Goal: Task Accomplishment & Management: Complete application form

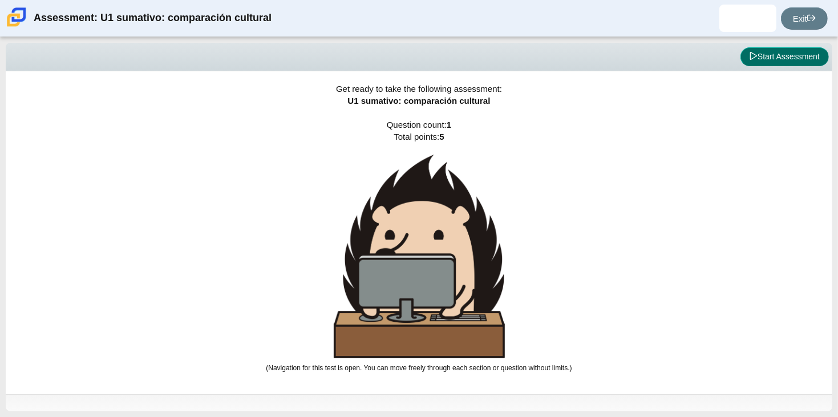
click at [769, 64] on button "Start Assessment" at bounding box center [784, 56] width 88 height 19
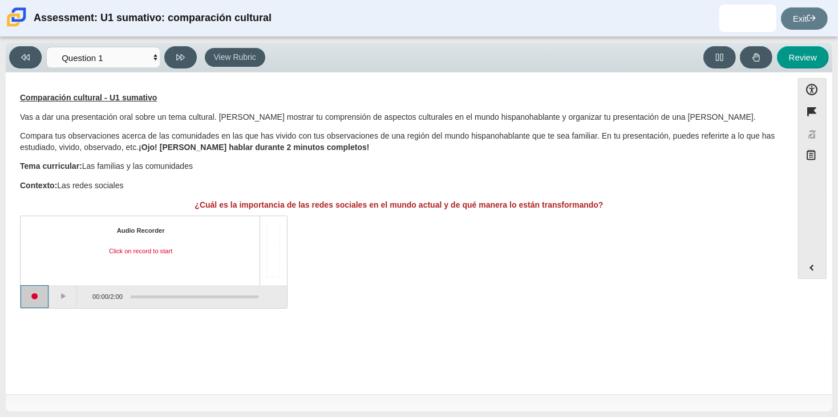
click at [39, 296] on button "Start recording" at bounding box center [35, 296] width 29 height 23
click at [59, 293] on button "Pause" at bounding box center [63, 296] width 29 height 23
click at [35, 297] on button "Stop recording" at bounding box center [35, 296] width 29 height 23
click at [38, 288] on button "Start recording" at bounding box center [35, 296] width 29 height 23
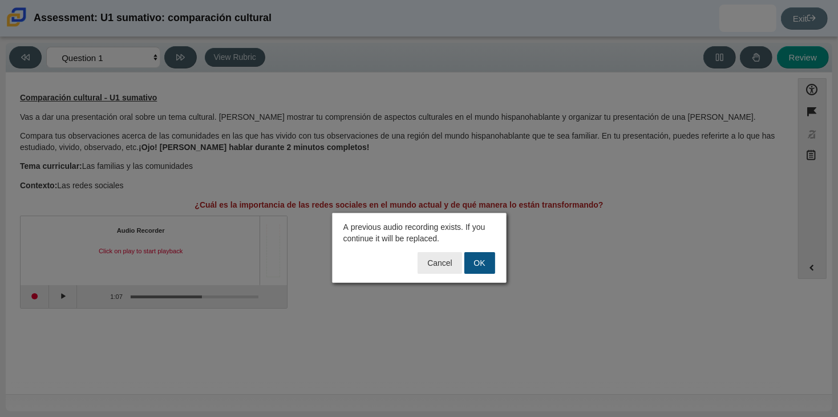
click at [486, 263] on button "OK" at bounding box center [479, 263] width 31 height 22
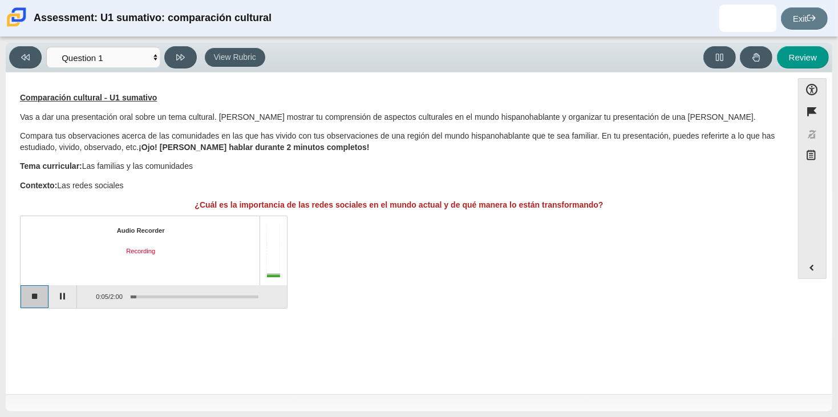
click at [35, 289] on button "Stop recording" at bounding box center [35, 296] width 29 height 23
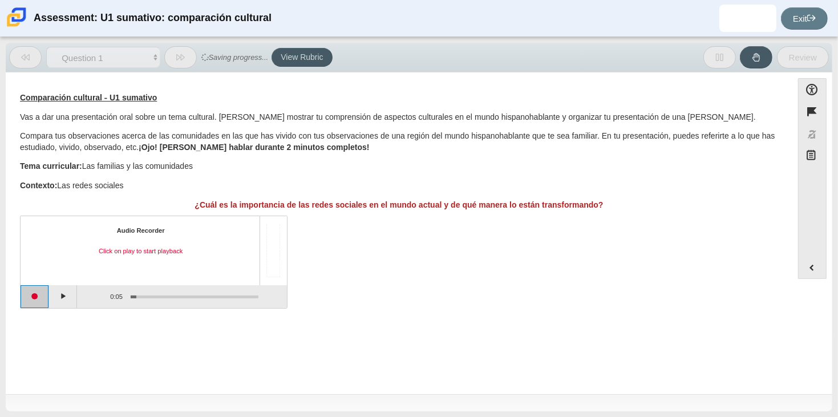
click at [35, 289] on button "Start recording" at bounding box center [35, 296] width 29 height 23
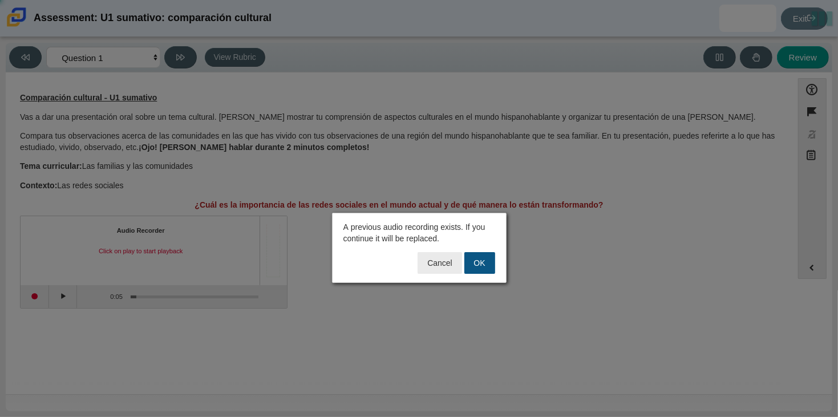
click at [489, 269] on button "OK" at bounding box center [479, 263] width 31 height 22
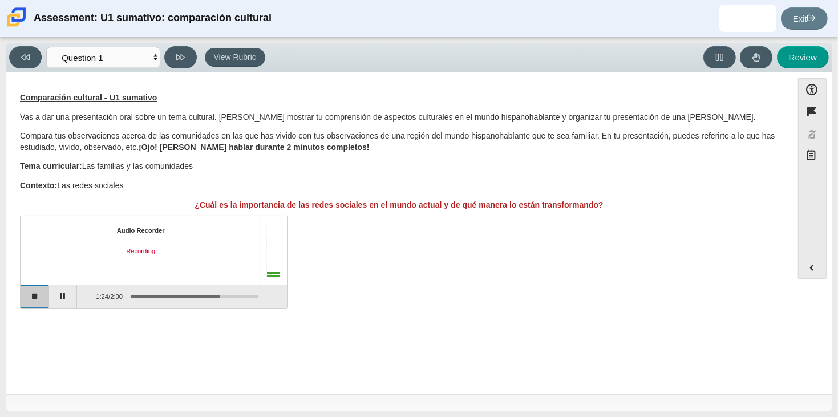
click at [34, 301] on button "Stop recording" at bounding box center [35, 296] width 29 height 23
click at [34, 303] on button "Start recording" at bounding box center [35, 296] width 29 height 23
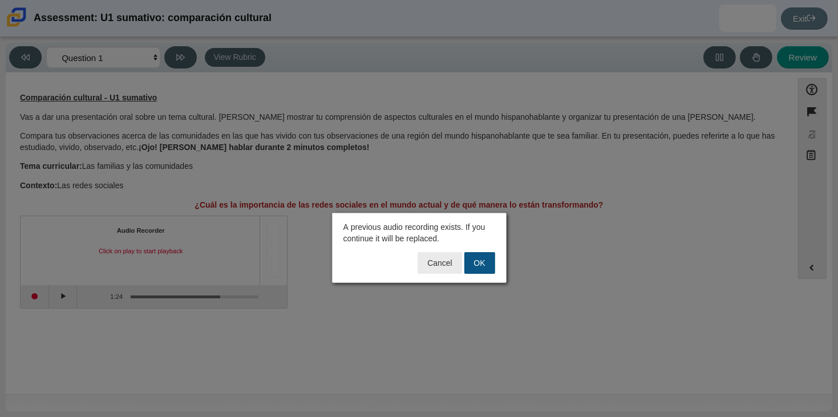
click at [469, 260] on button "OK" at bounding box center [479, 263] width 31 height 22
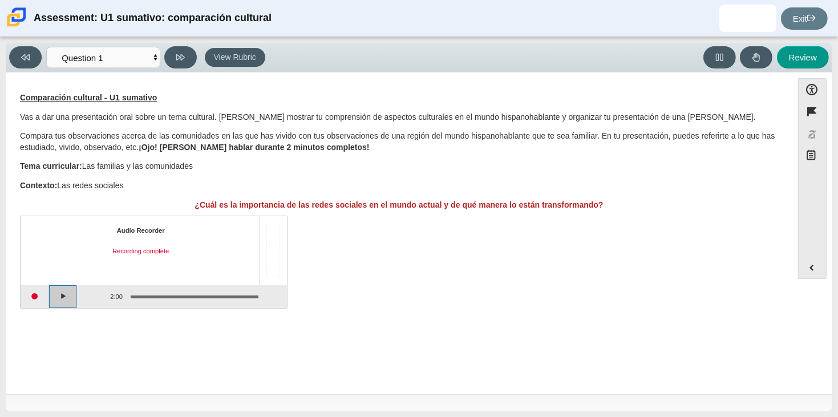
click at [68, 293] on button "Play" at bounding box center [63, 296] width 29 height 23
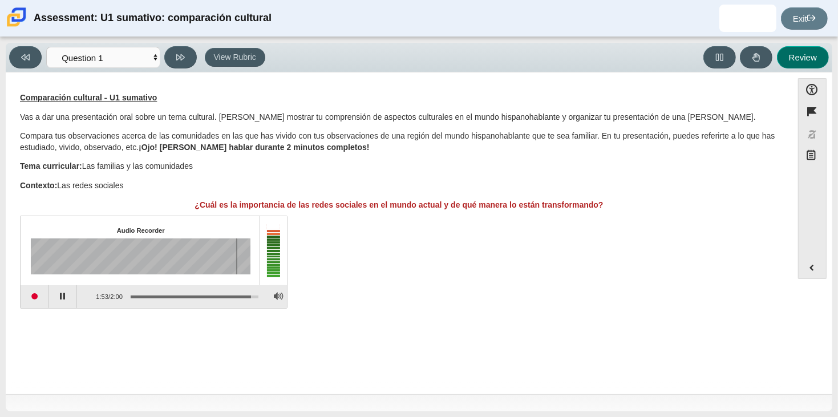
click at [820, 60] on button "Review" at bounding box center [803, 57] width 52 height 22
select select "review"
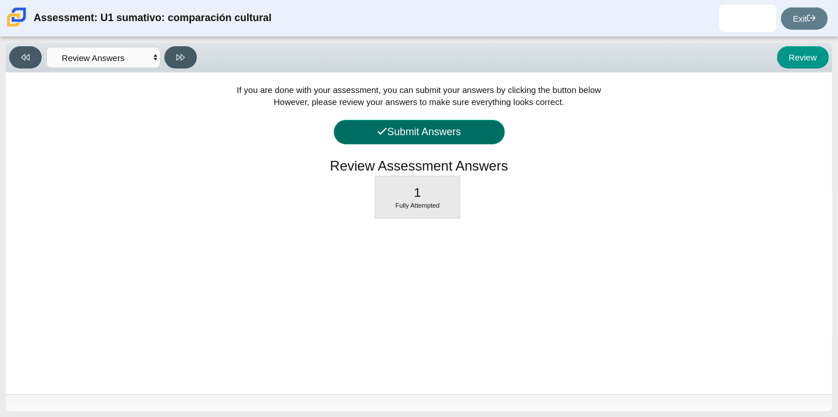
click at [453, 143] on button "Submit Answers" at bounding box center [419, 132] width 171 height 25
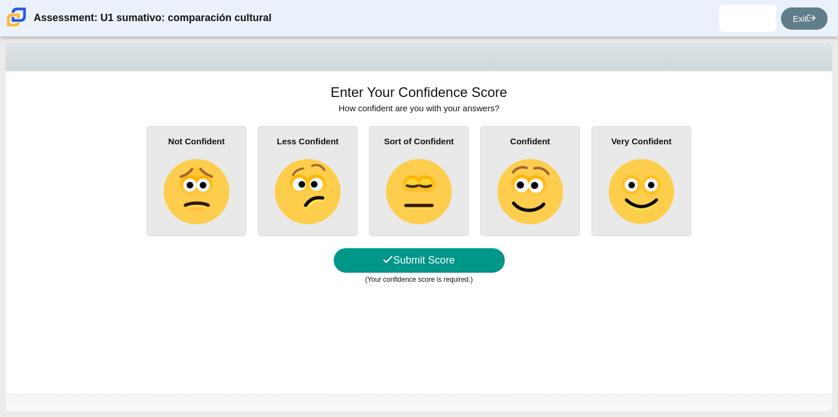
click at [475, 147] on div "Not Confident Less Confident Sort of Confident Confident Very Confident" at bounding box center [419, 181] width 804 height 110
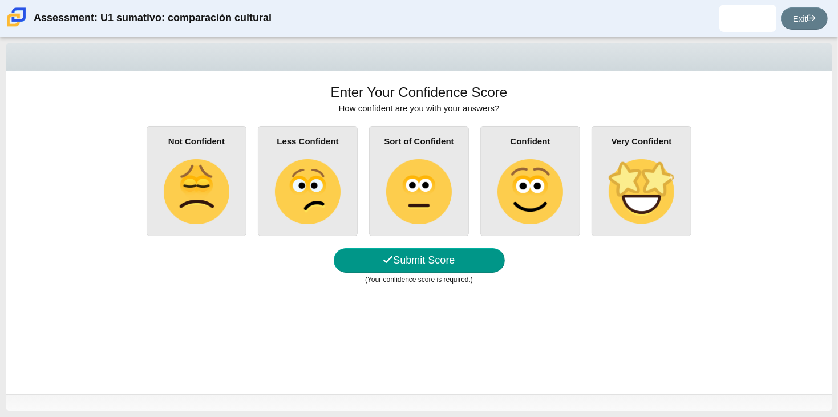
click at [472, 148] on div "Not Confident Less Confident Sort of Confident Confident Very Confident" at bounding box center [419, 181] width 804 height 110
click at [442, 181] on img at bounding box center [418, 191] width 65 height 65
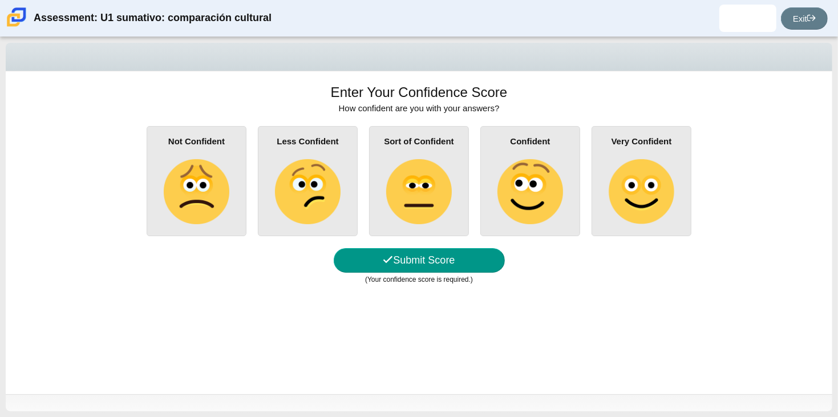
click at [0, 0] on input "Sort of Confident" at bounding box center [0, 0] width 0 height 0
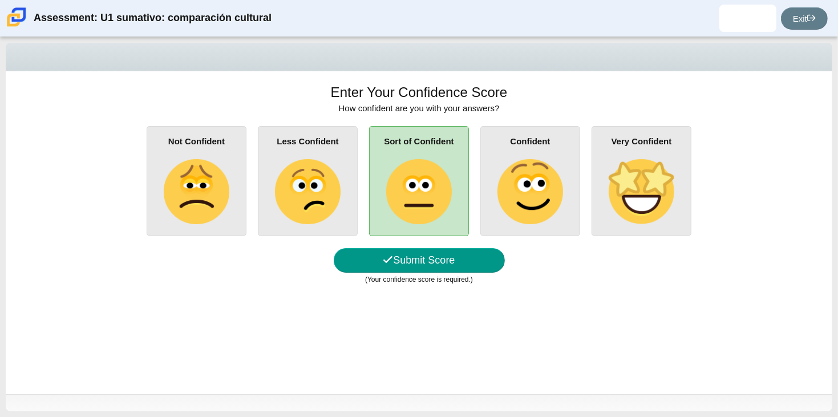
click at [486, 179] on div "Confident" at bounding box center [530, 181] width 100 height 110
click at [0, 0] on input "Confident" at bounding box center [0, 0] width 0 height 0
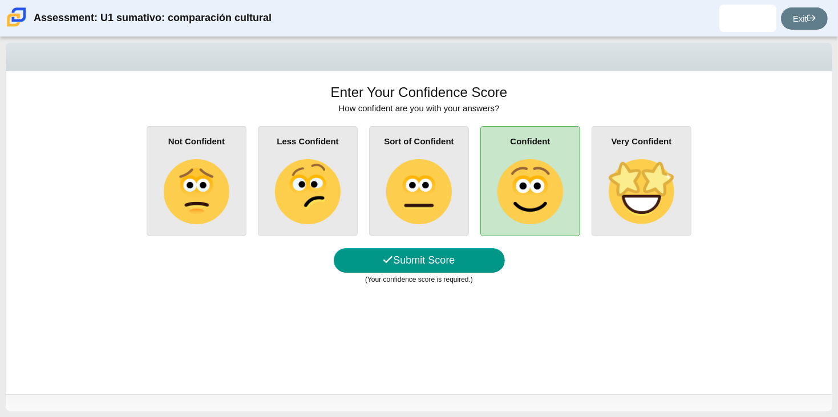
click at [448, 169] on img at bounding box center [418, 191] width 65 height 65
click at [0, 0] on input "Sort of Confident" at bounding box center [0, 0] width 0 height 0
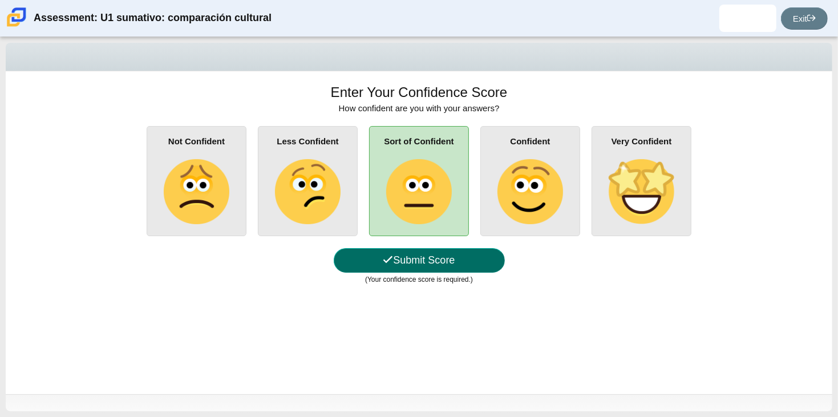
click at [438, 253] on button "Submit Score" at bounding box center [419, 260] width 171 height 25
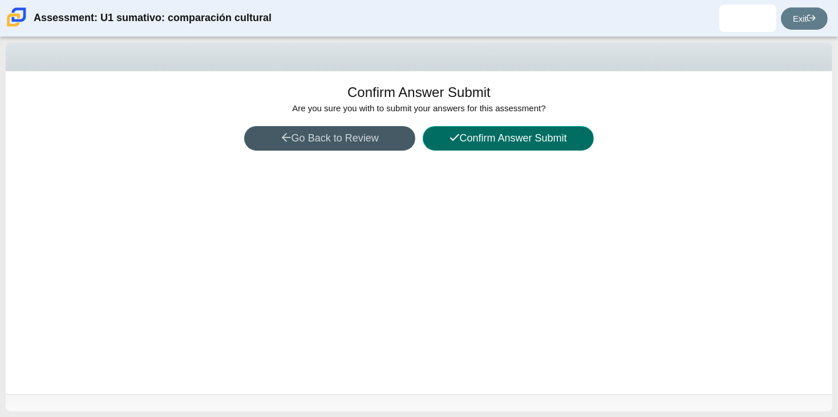
click at [556, 132] on button "Confirm Answer Submit" at bounding box center [508, 138] width 171 height 25
